Goal: Task Accomplishment & Management: Manage account settings

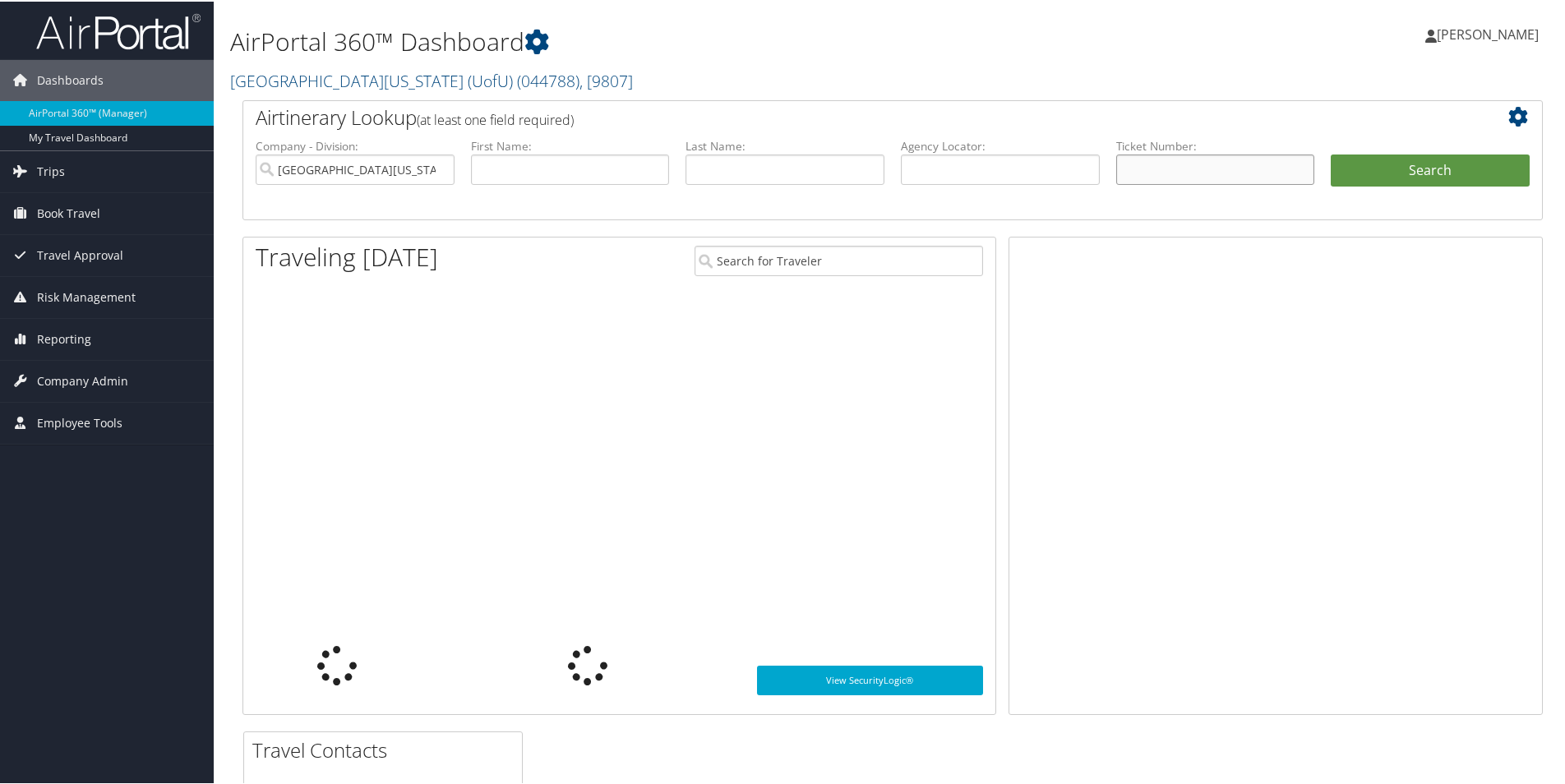
click at [1171, 172] on input "text" at bounding box center [1216, 167] width 199 height 30
paste input "0067311775867"
type input "0067311775867"
click at [1434, 175] on button "Search" at bounding box center [1430, 169] width 199 height 33
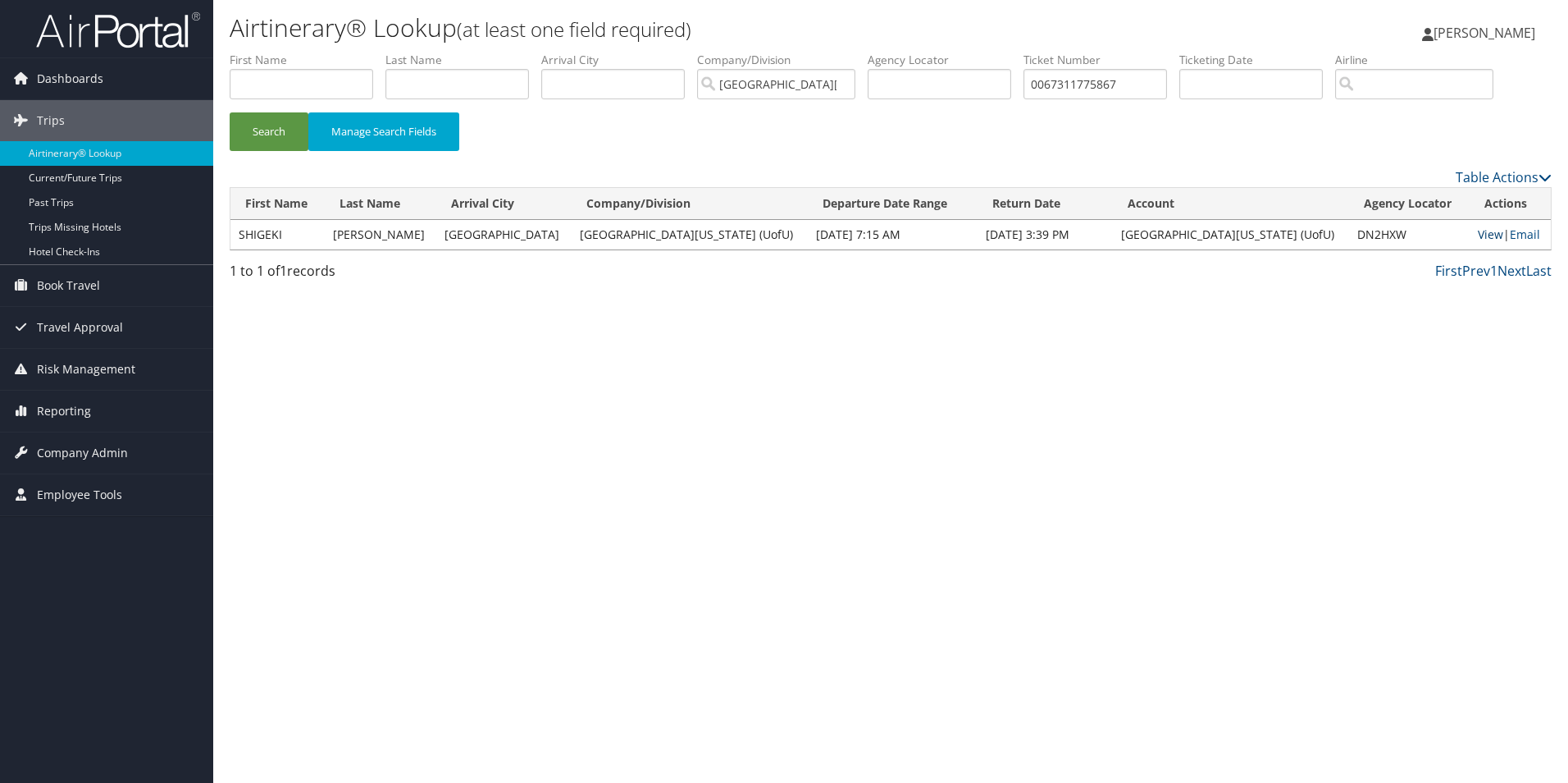
click at [1478, 232] on link "View" at bounding box center [1490, 234] width 25 height 16
drag, startPoint x: 1162, startPoint y: 94, endPoint x: 920, endPoint y: 59, distance: 244.5
click at [920, 51] on ul "First Name Last Name Departure City Arrival City Company/Division University Of…" at bounding box center [889, 51] width 1321 height 0
paste input "3"
type input "0067311775863"
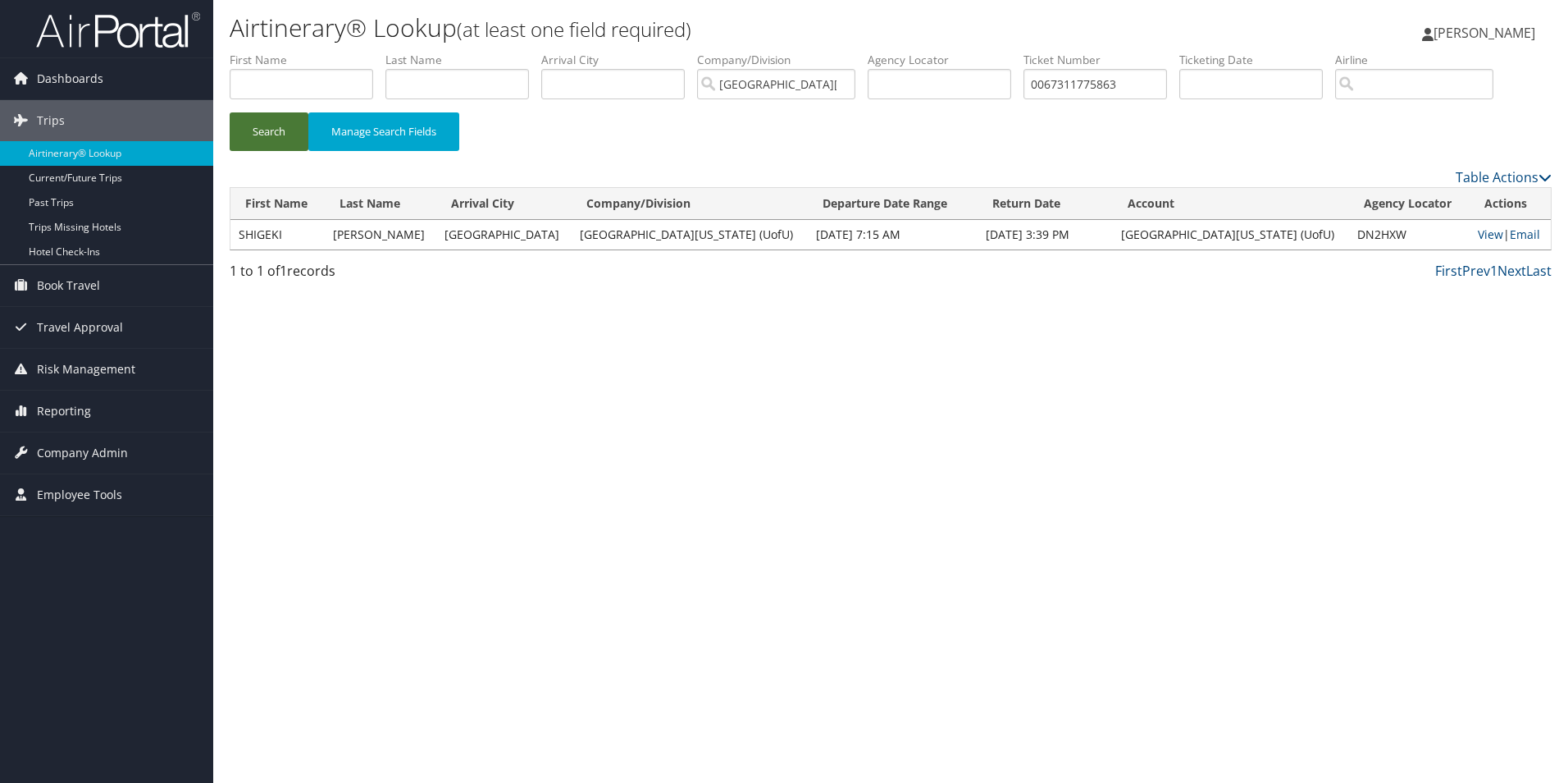
click at [255, 143] on button "Search" at bounding box center [268, 132] width 79 height 39
click at [1478, 238] on link "View" at bounding box center [1490, 234] width 25 height 16
click at [61, 407] on span "Reporting" at bounding box center [64, 411] width 54 height 41
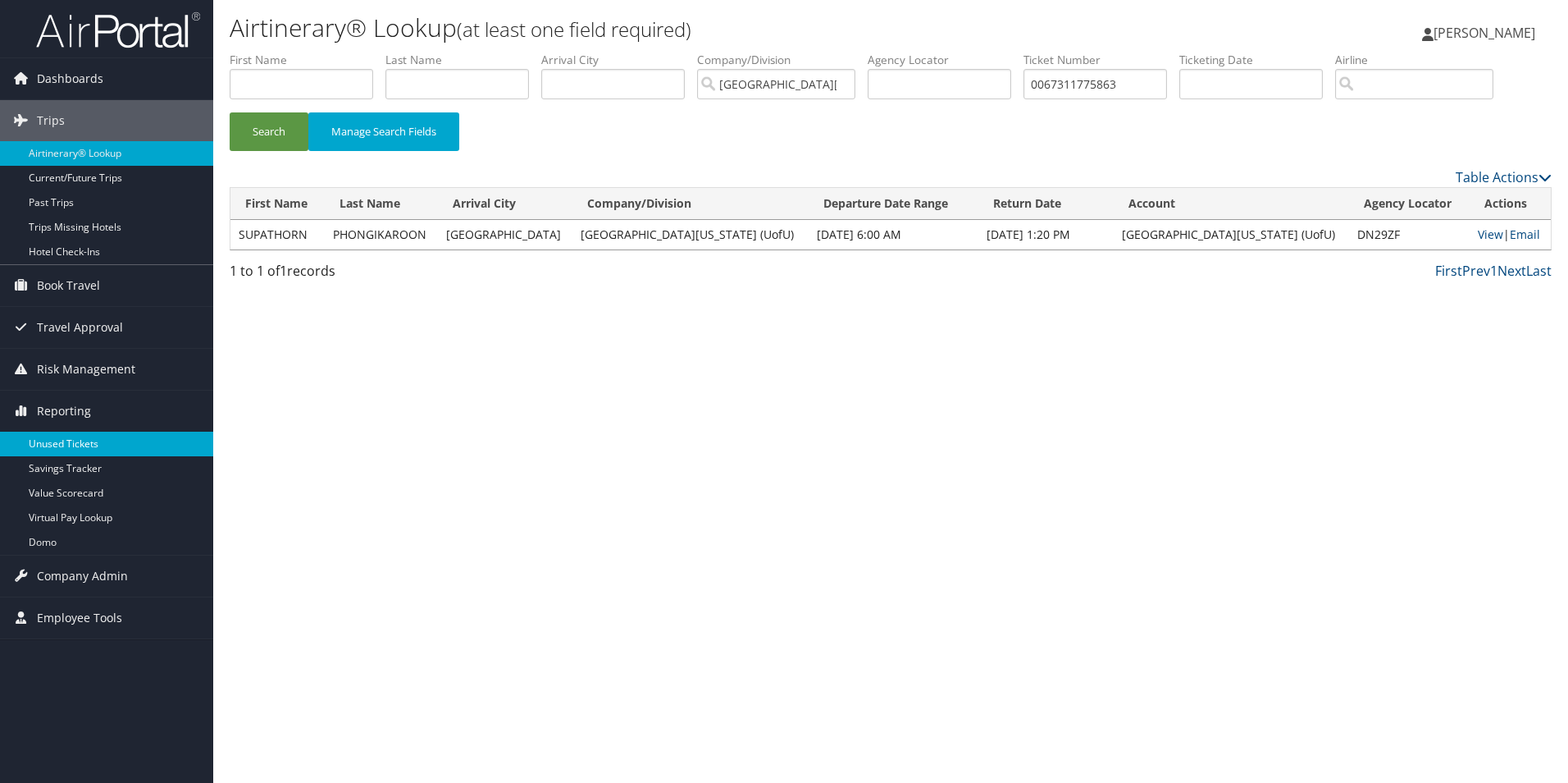
click at [71, 444] on link "Unused Tickets" at bounding box center [107, 443] width 214 height 24
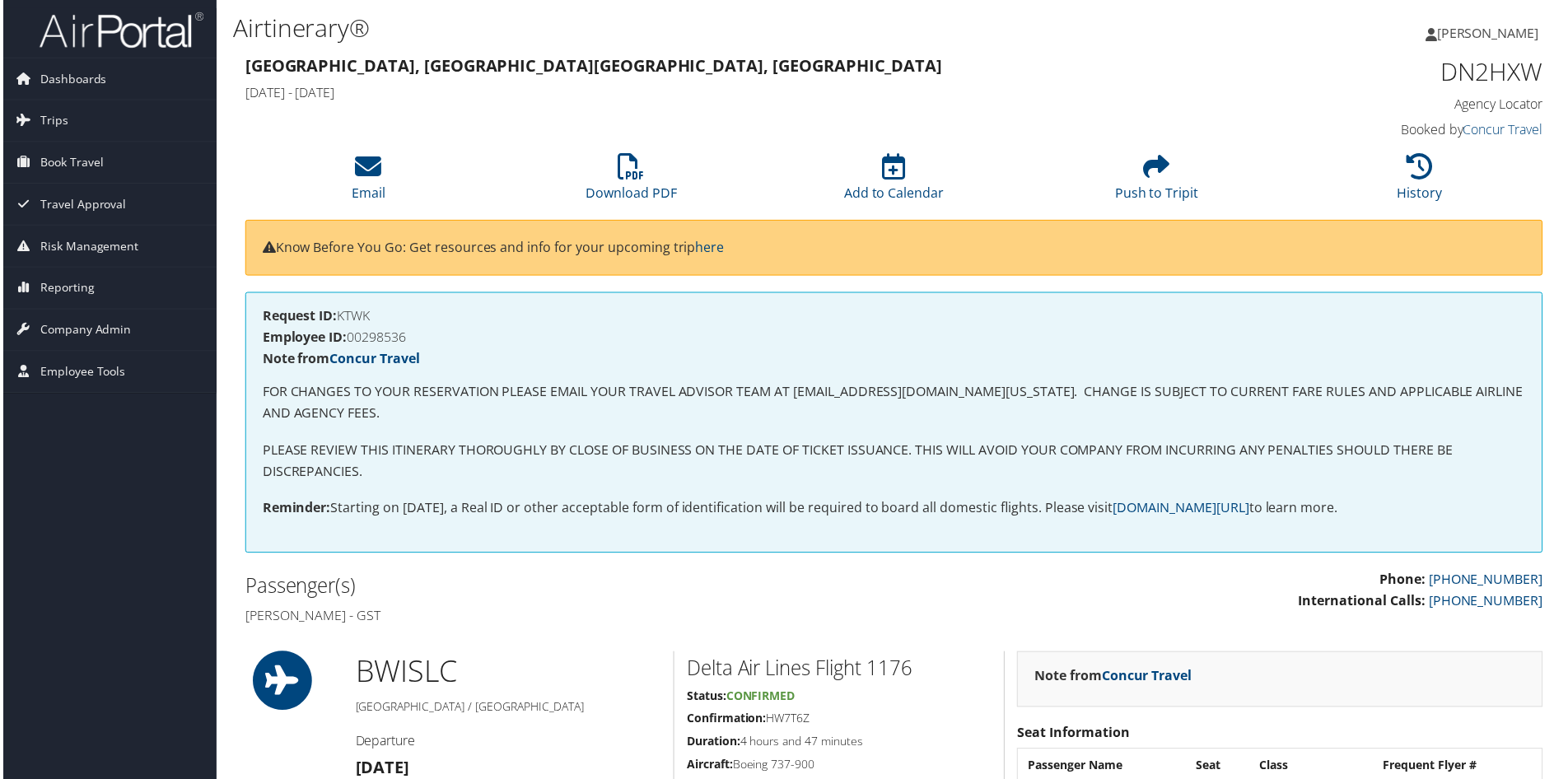
click at [384, 338] on h4 "Employee ID: 00298536" at bounding box center [894, 338] width 1269 height 14
copy h4 "00298536"
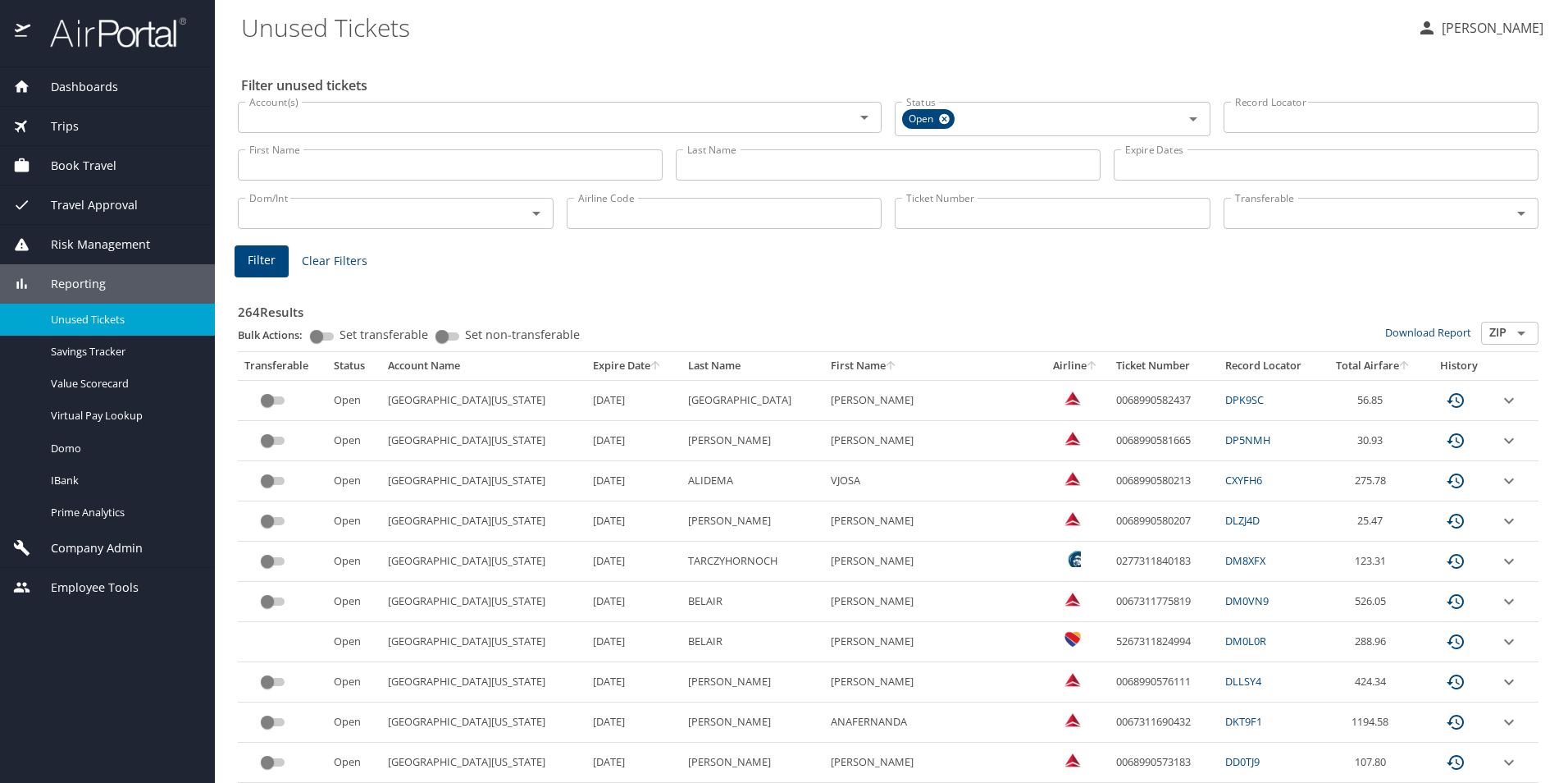
click at [597, 360] on th "Expire Date" at bounding box center [634, 365] width 95 height 28
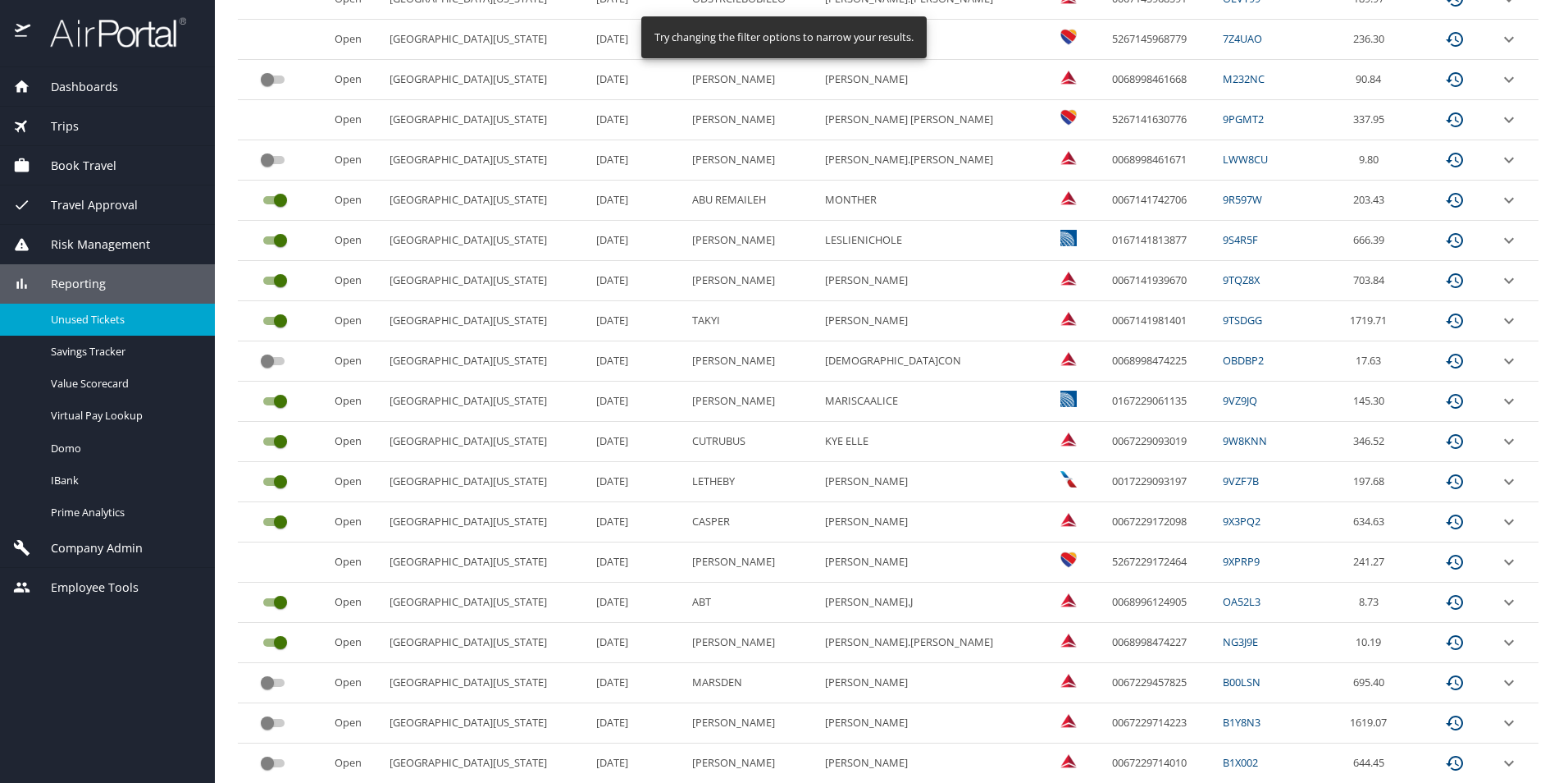
scroll to position [653, 0]
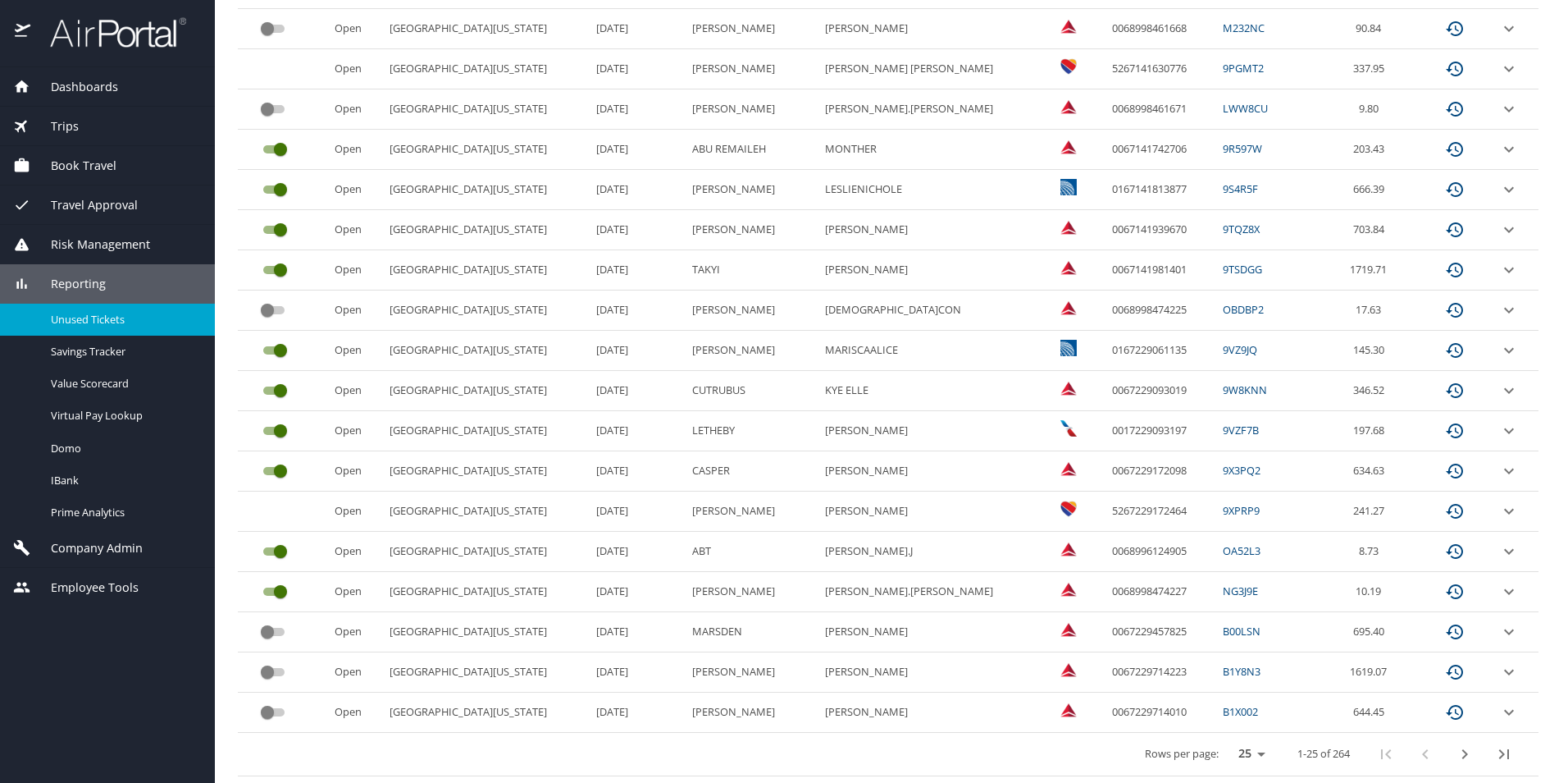
click at [1454, 752] on icon "next page" at bounding box center [1464, 754] width 19 height 19
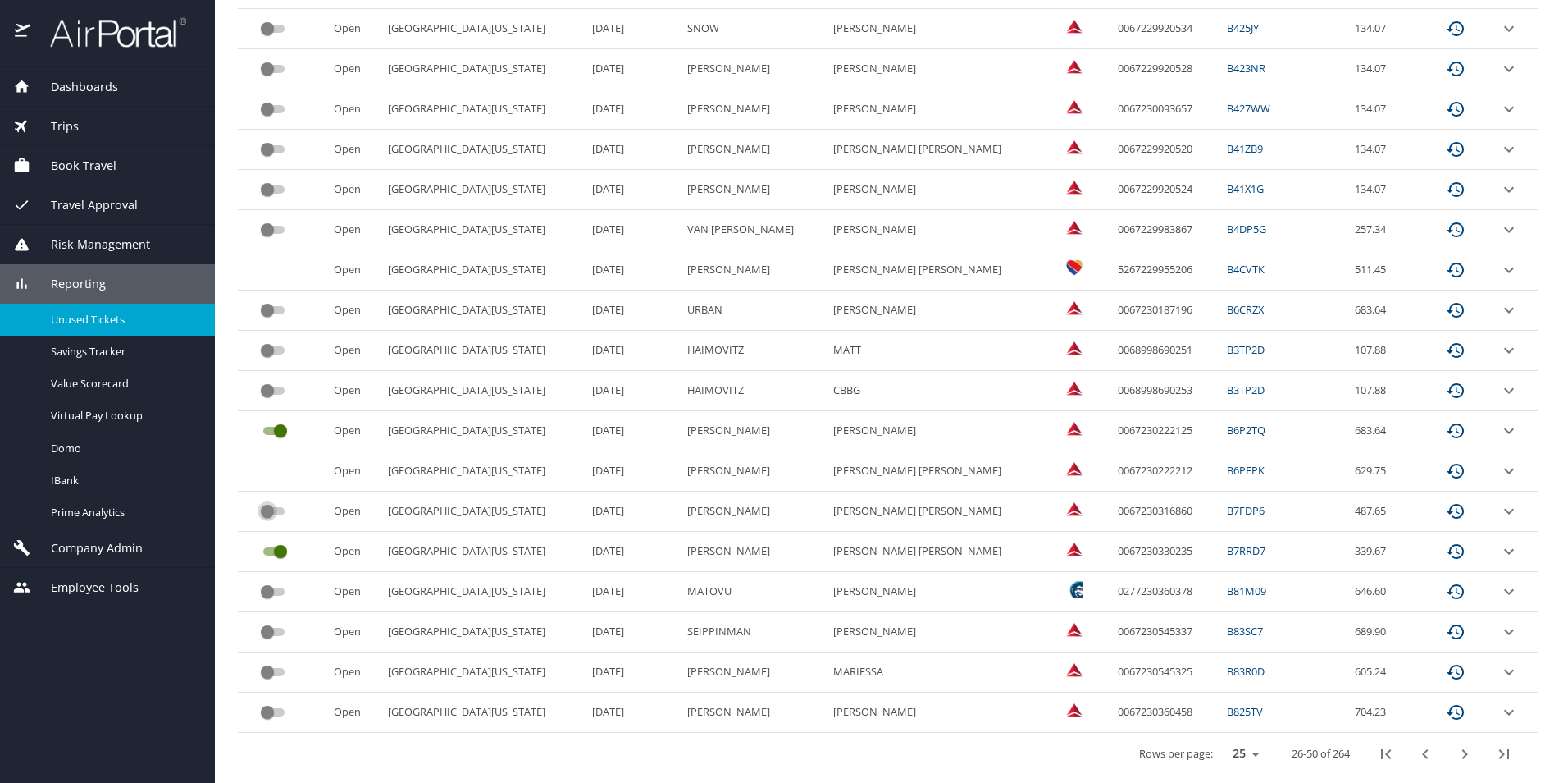
click at [267, 512] on input "custom pagination table" at bounding box center [267, 511] width 59 height 19
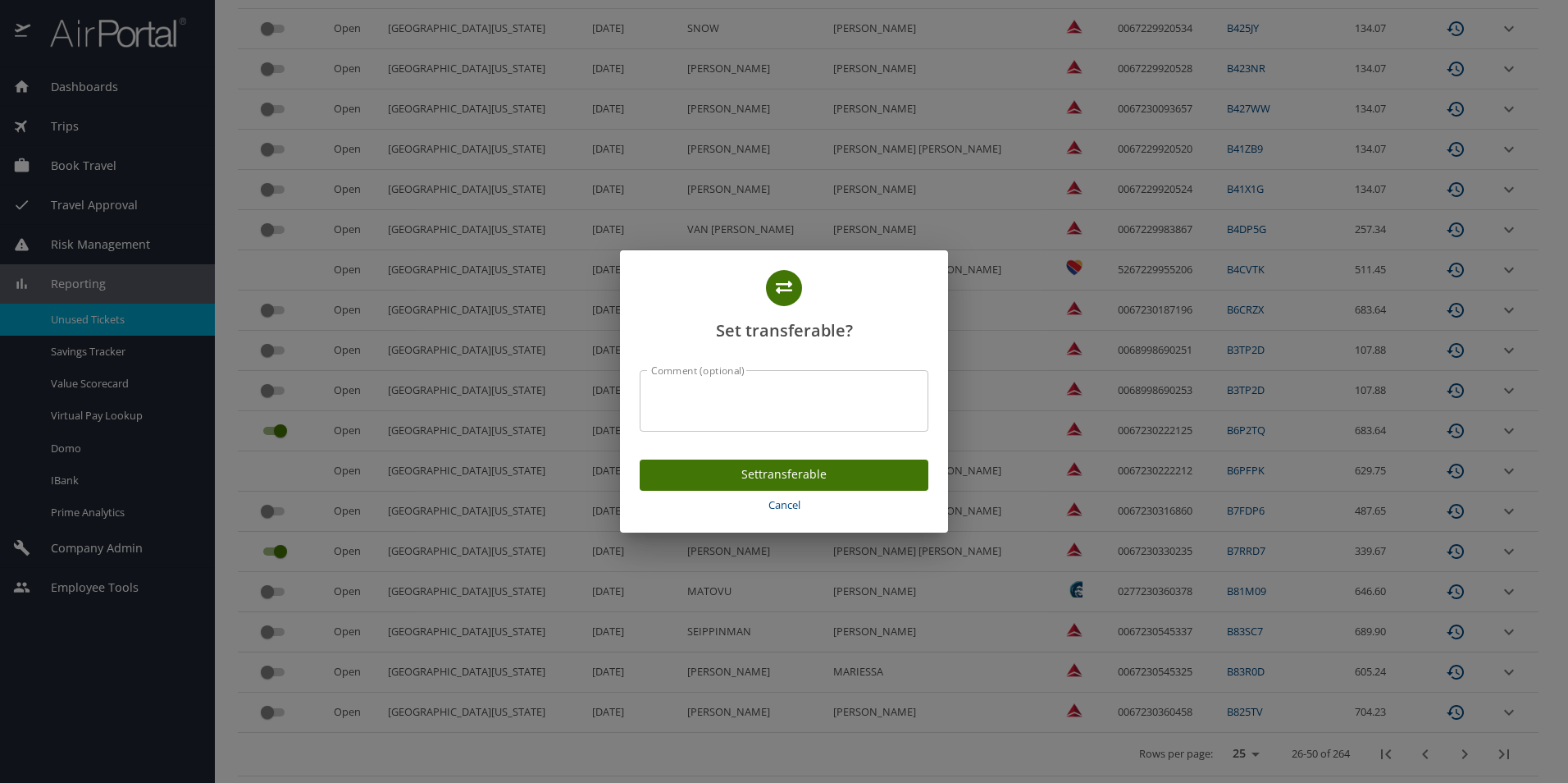
click at [773, 505] on span "Cancel" at bounding box center [784, 504] width 276 height 18
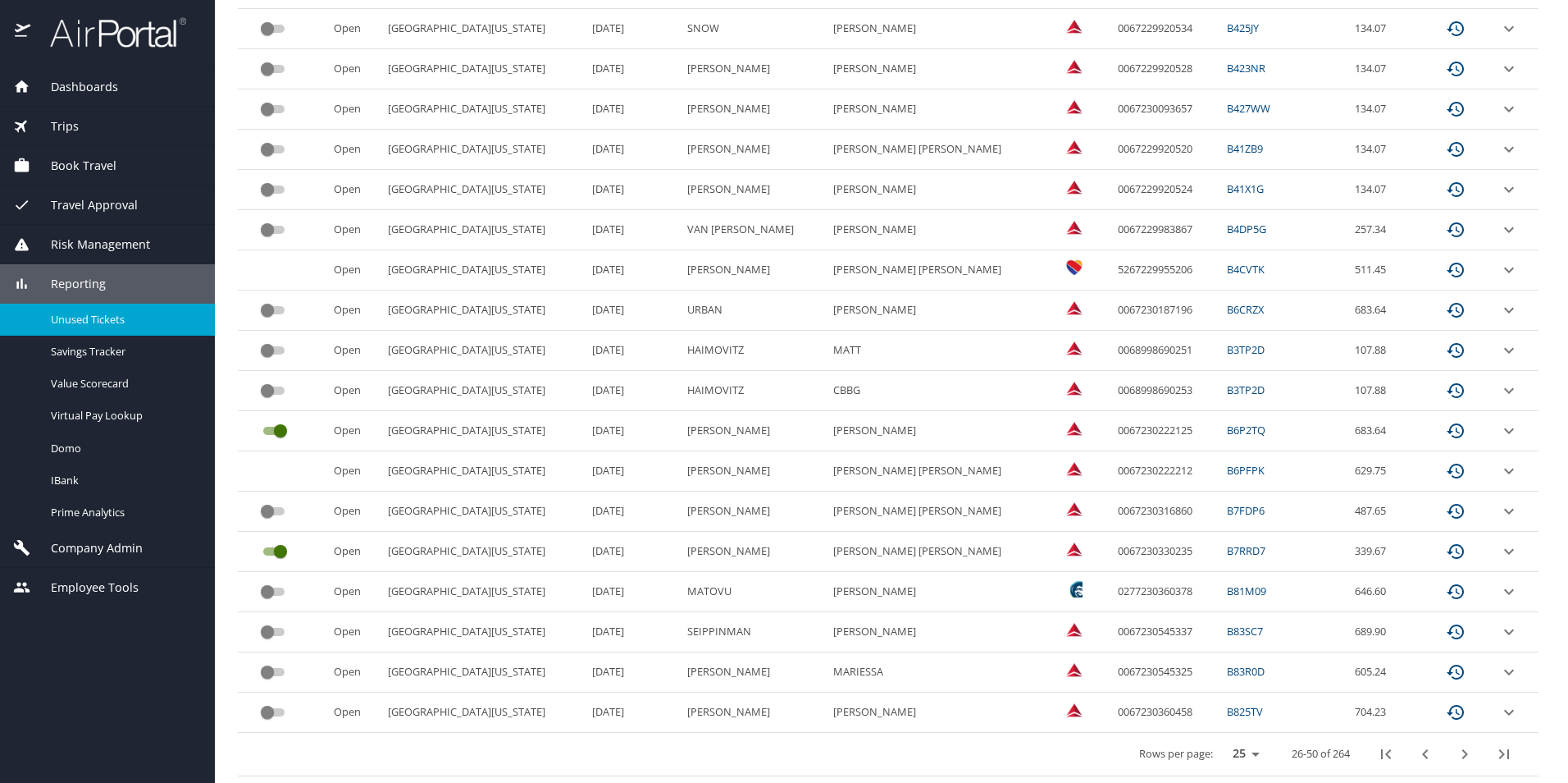
click at [283, 509] on input "custom pagination table" at bounding box center [267, 511] width 59 height 19
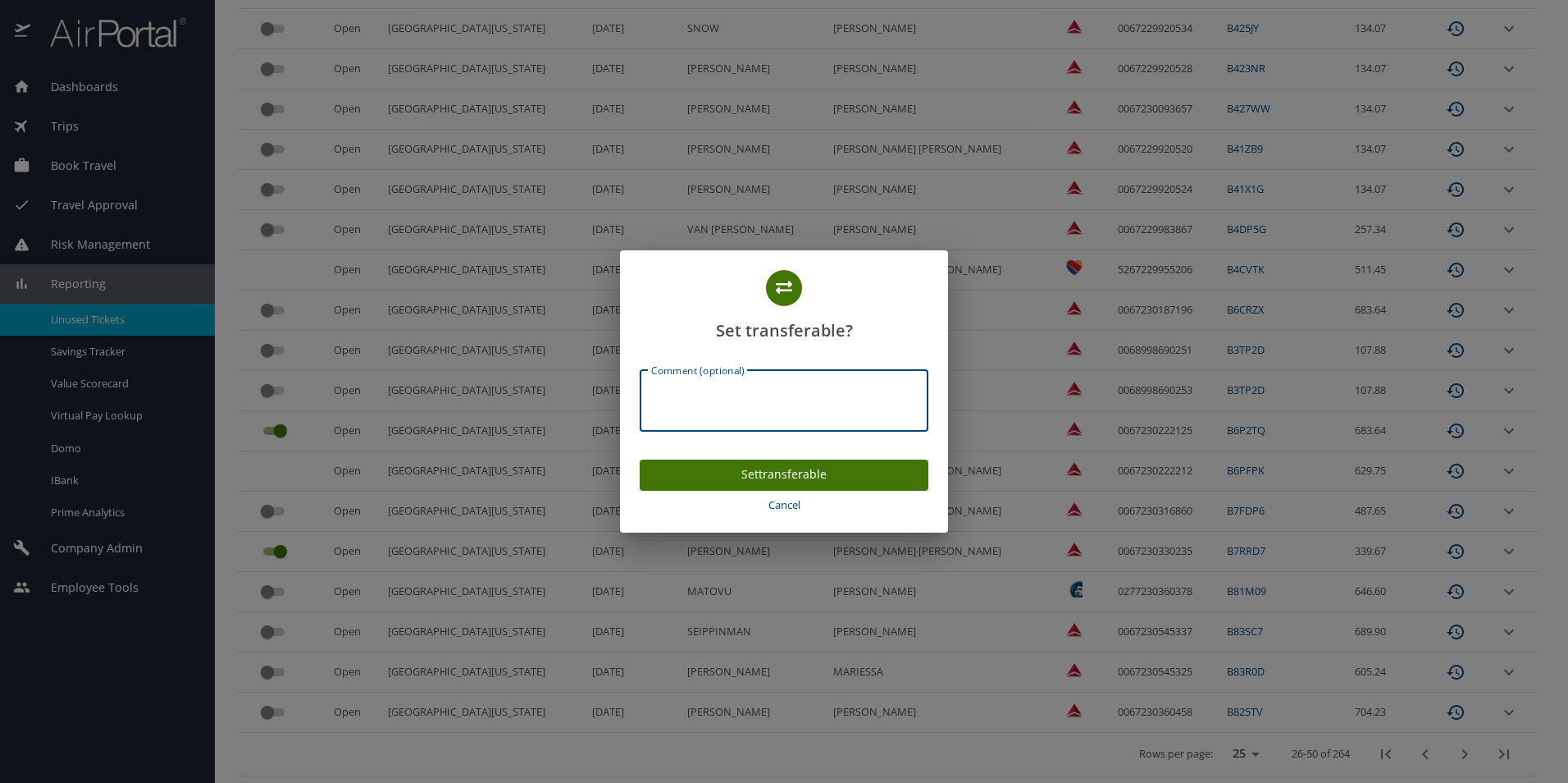
click at [719, 408] on textarea "Comment (optional)" at bounding box center [784, 400] width 266 height 31
click at [849, 376] on div "Requested transferable; Comment (optional)" at bounding box center [784, 400] width 288 height 61
paste textarea "H7UODS"
click at [884, 392] on textarea "Requested transferable; H7UODS," at bounding box center [784, 400] width 266 height 31
paste textarea "02-91070-02-91070-0000-00000-00000000-NA-65000"
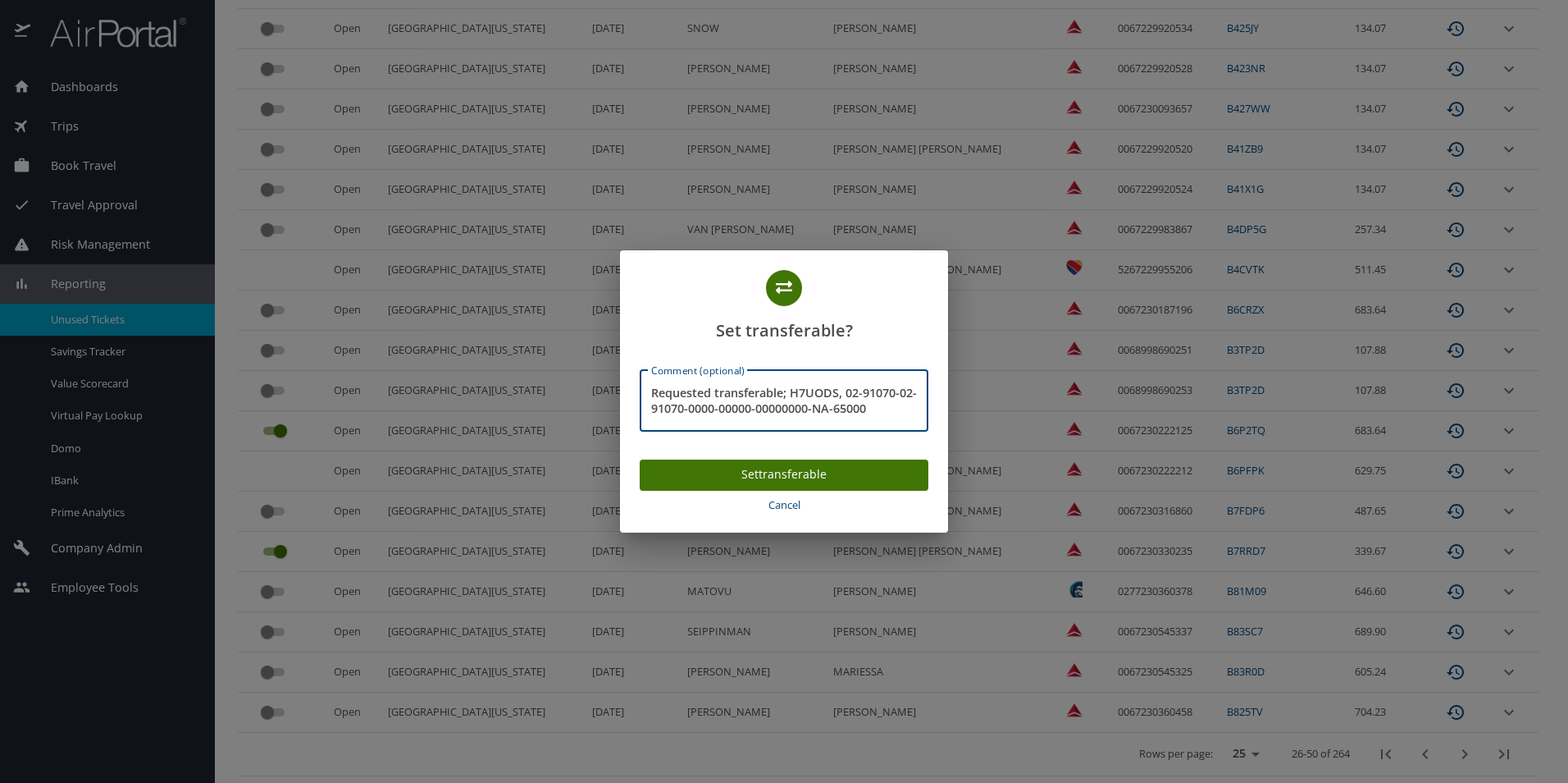
type textarea "Requested transferable; H7UODS, 02-91070-02-91070-0000-00000-00000000-NA-65000"
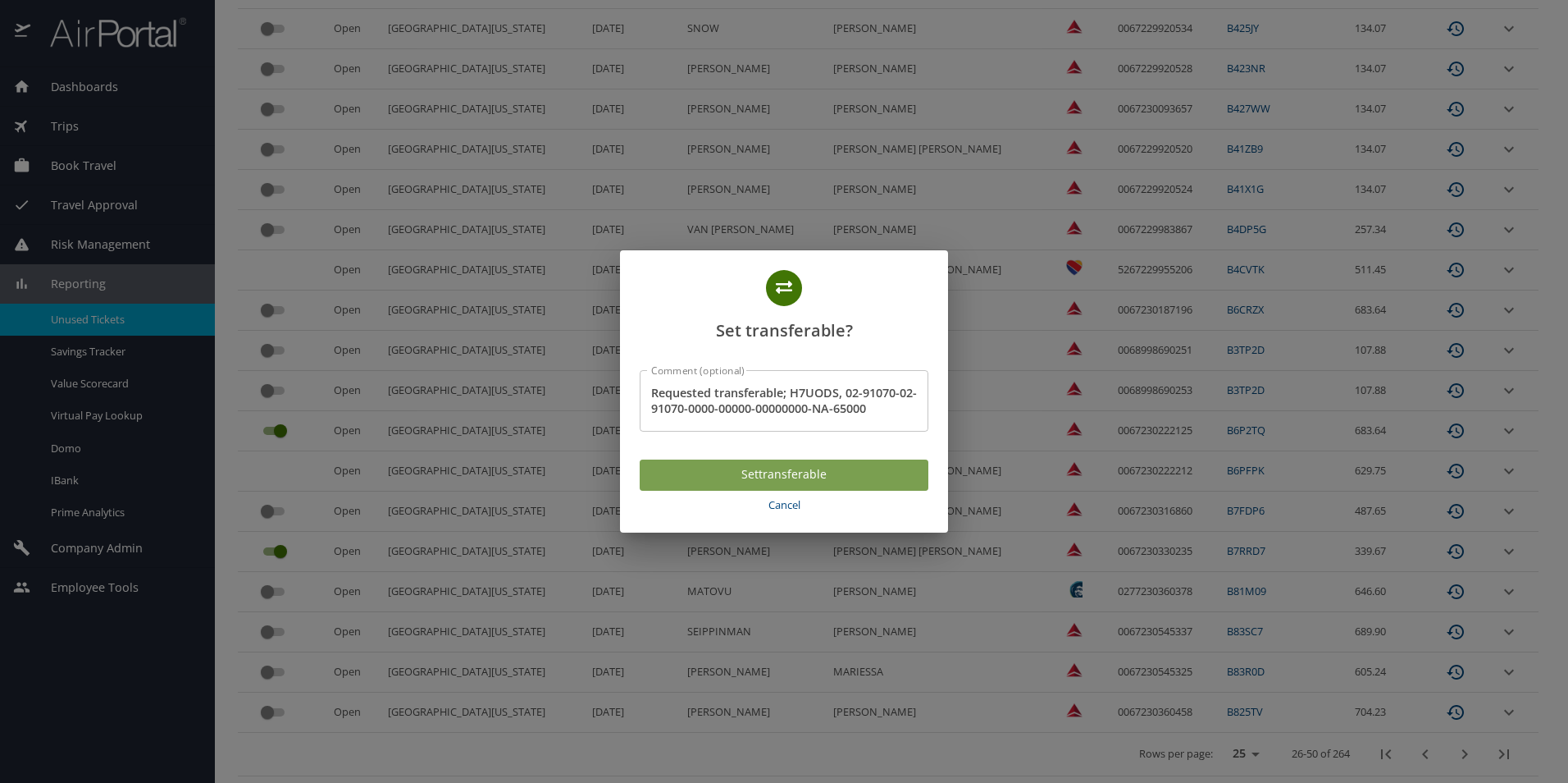
click at [855, 475] on span "Set transferable" at bounding box center [784, 474] width 262 height 20
